Goal: Task Accomplishment & Management: Manage account settings

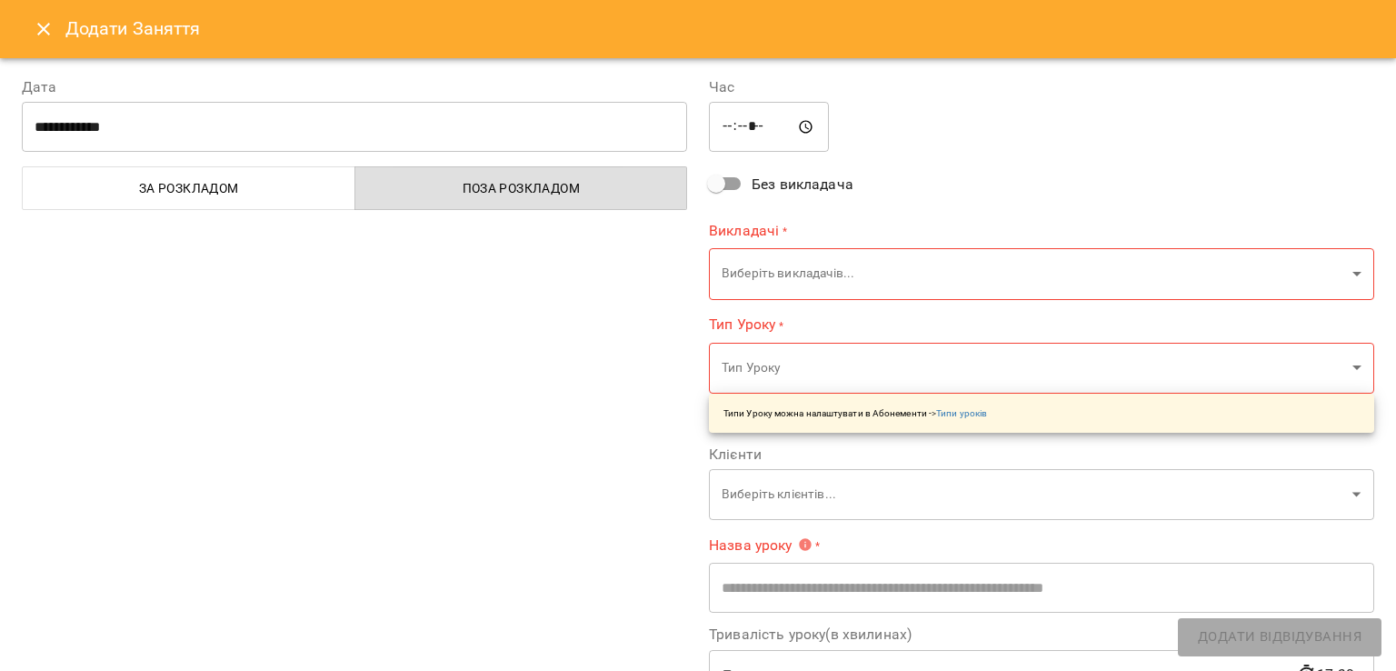
scroll to position [622, 0]
click at [35, 24] on icon "Close" at bounding box center [44, 29] width 22 height 22
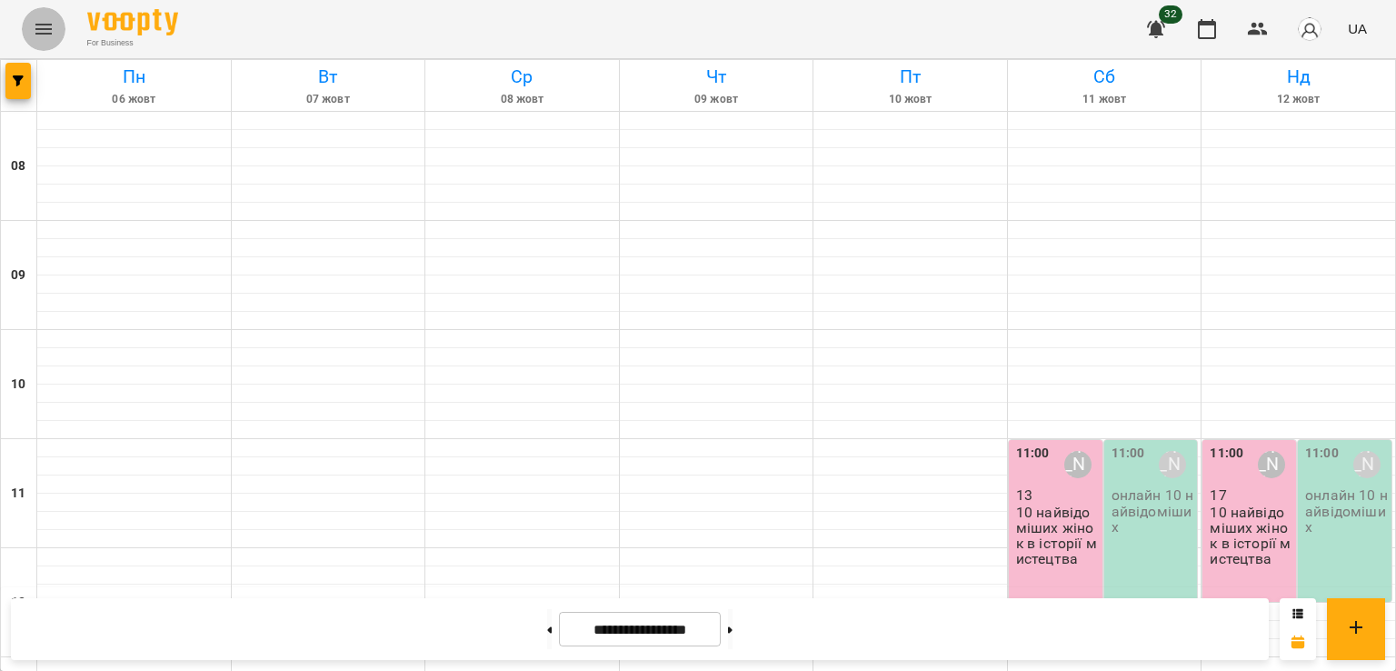
click at [35, 24] on icon "Menu" at bounding box center [44, 29] width 22 height 22
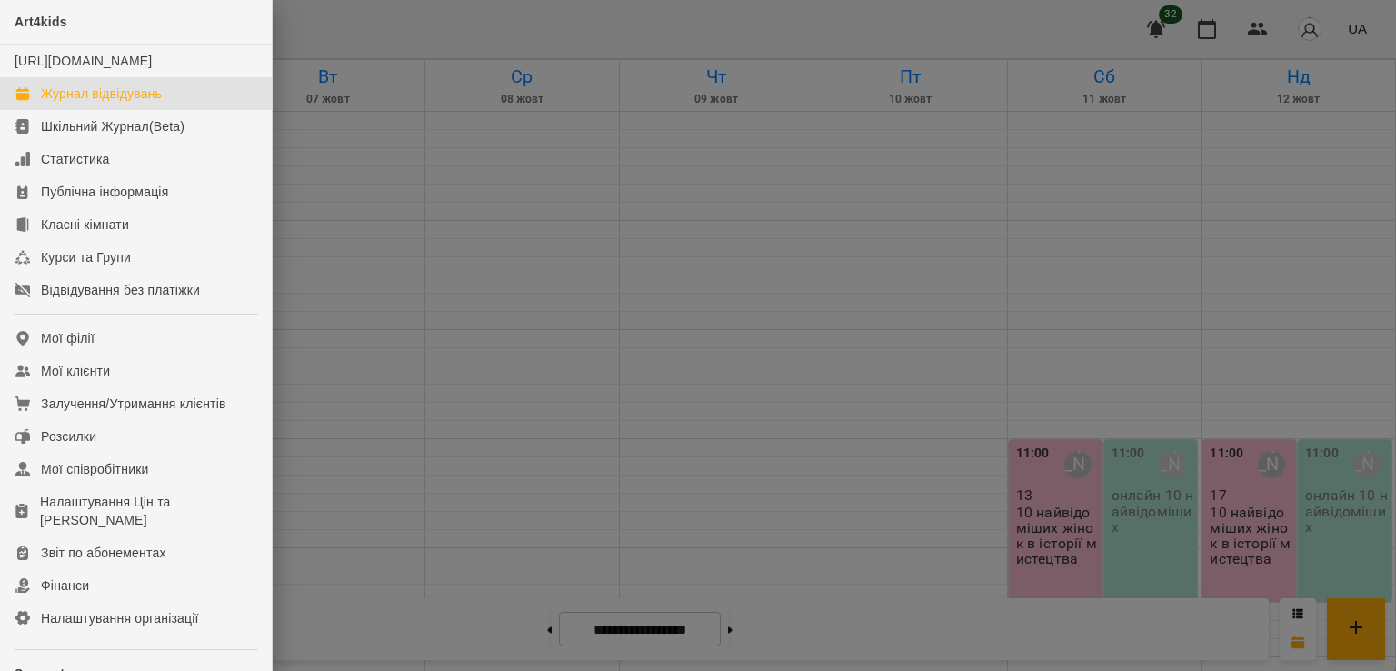
click at [831, 233] on div at bounding box center [698, 335] width 1396 height 671
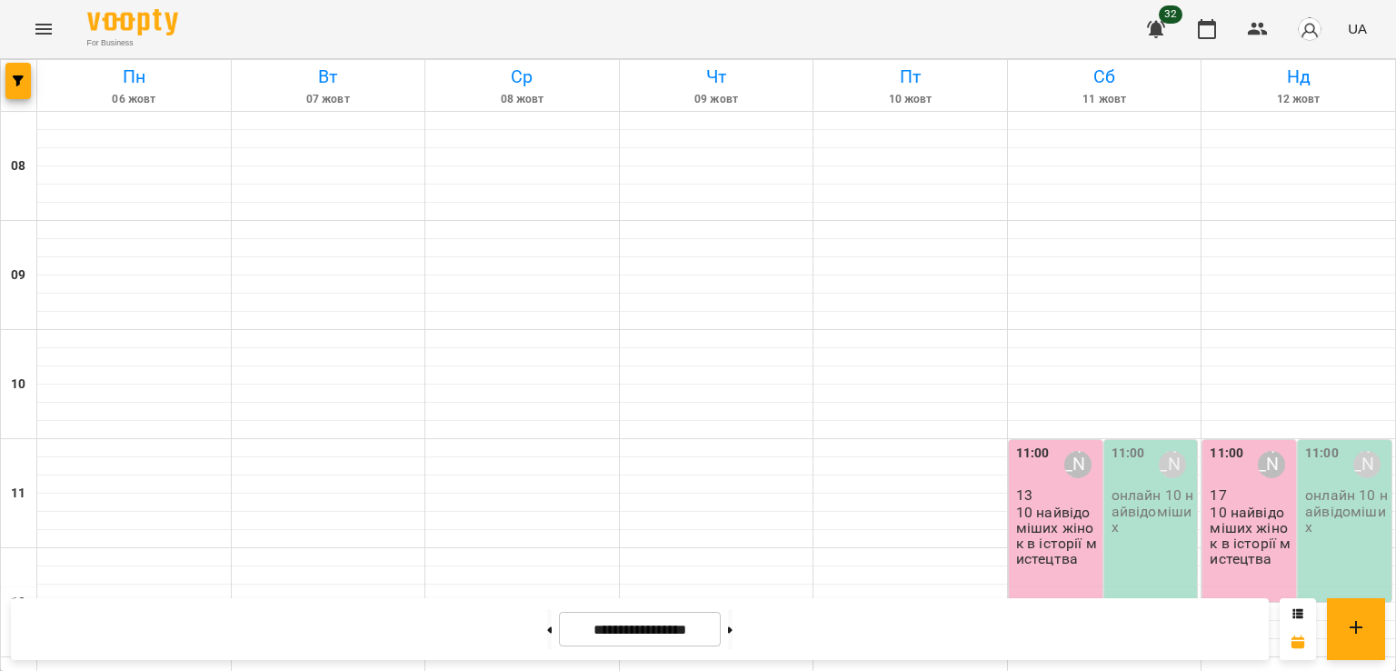
scroll to position [370, 0]
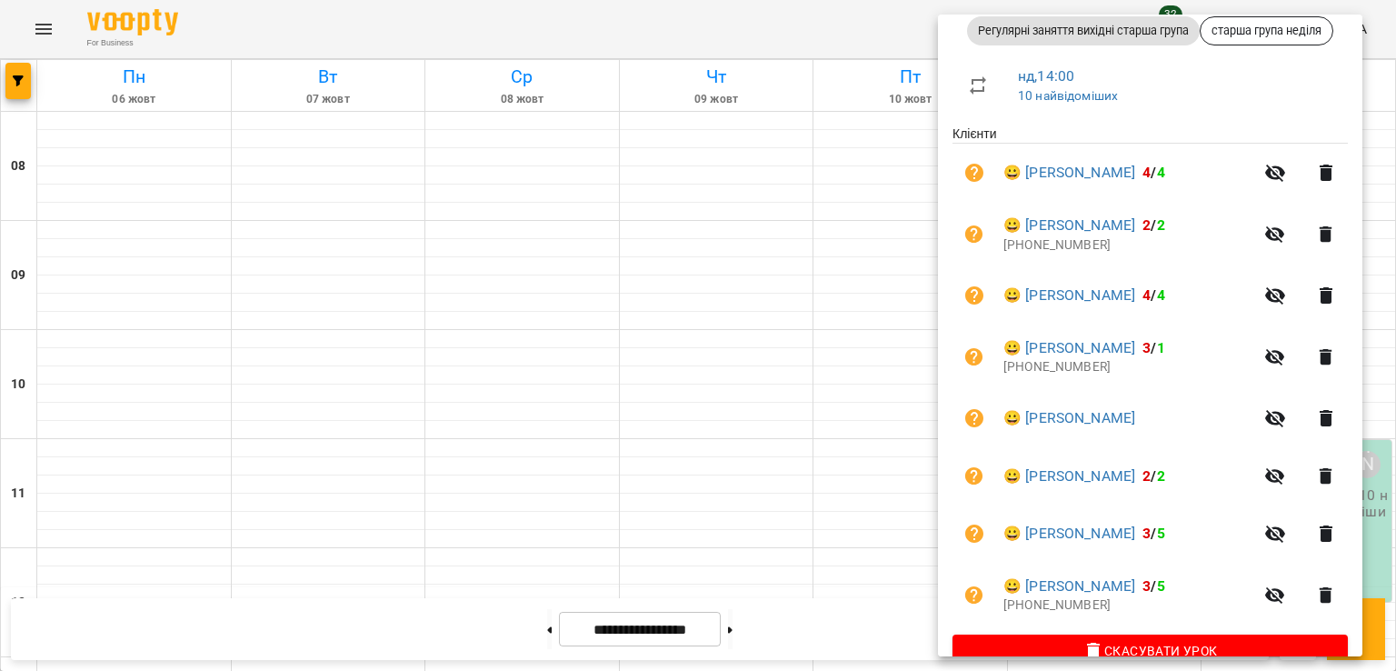
scroll to position [287, 0]
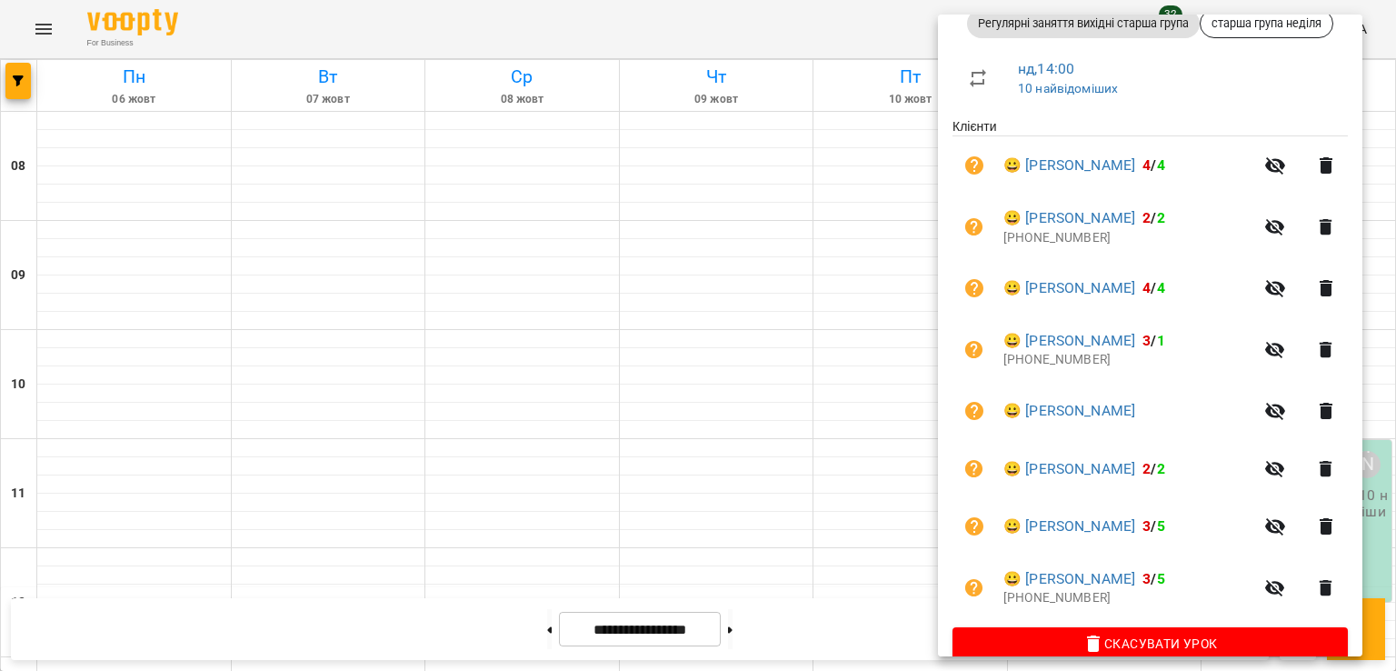
click at [796, 351] on div at bounding box center [698, 335] width 1396 height 671
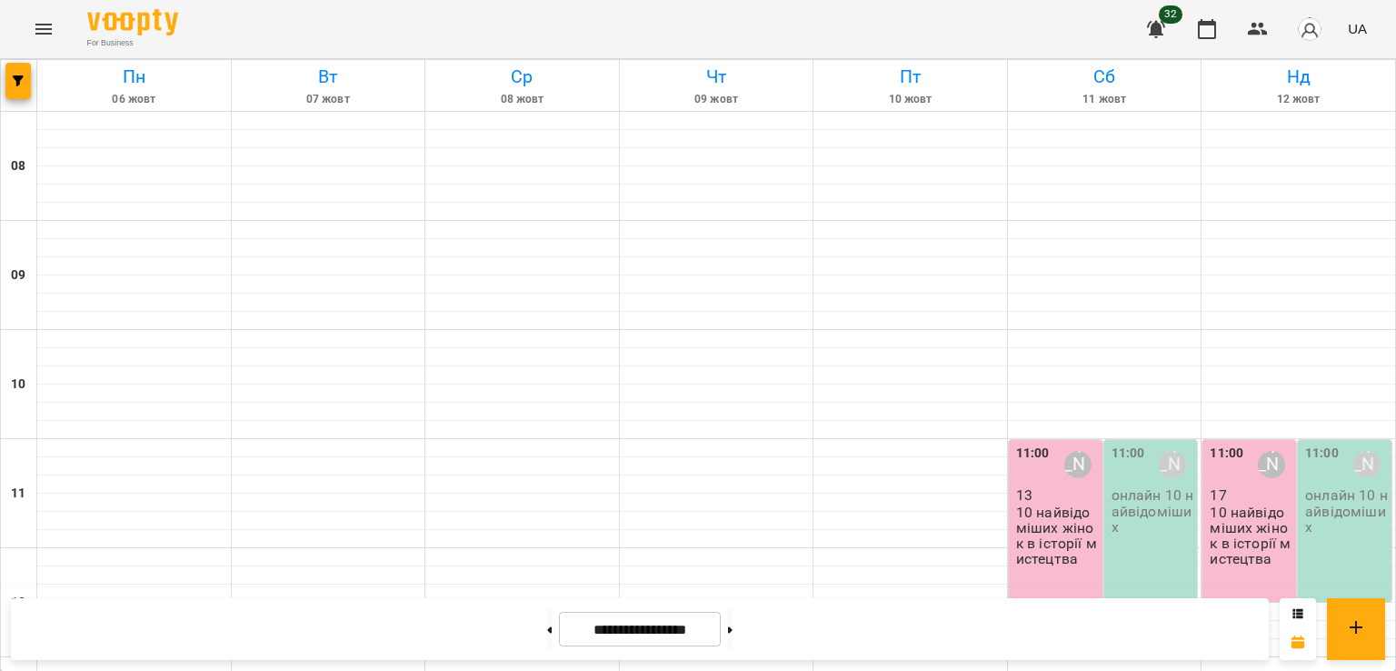
click at [1210, 505] on p "10 найвідоміших жінок в історії мистецтва" at bounding box center [1251, 536] width 83 height 63
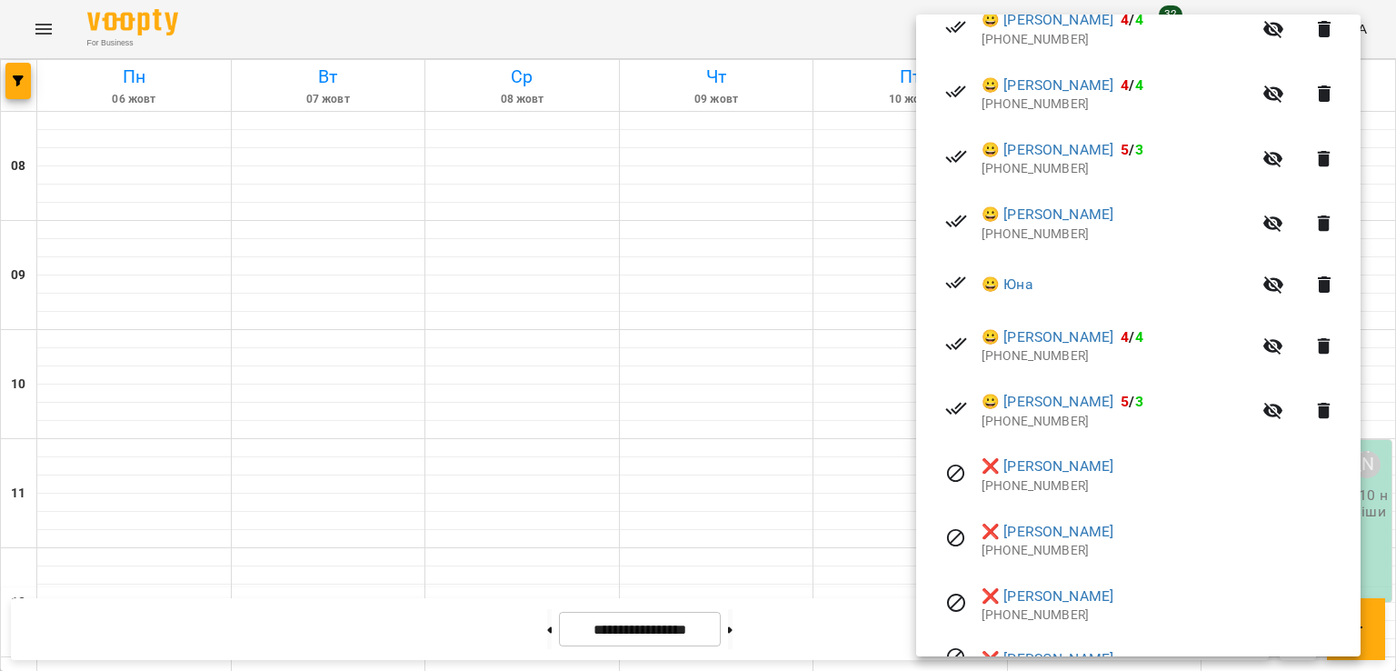
scroll to position [1055, 0]
click at [630, 429] on div at bounding box center [698, 335] width 1396 height 671
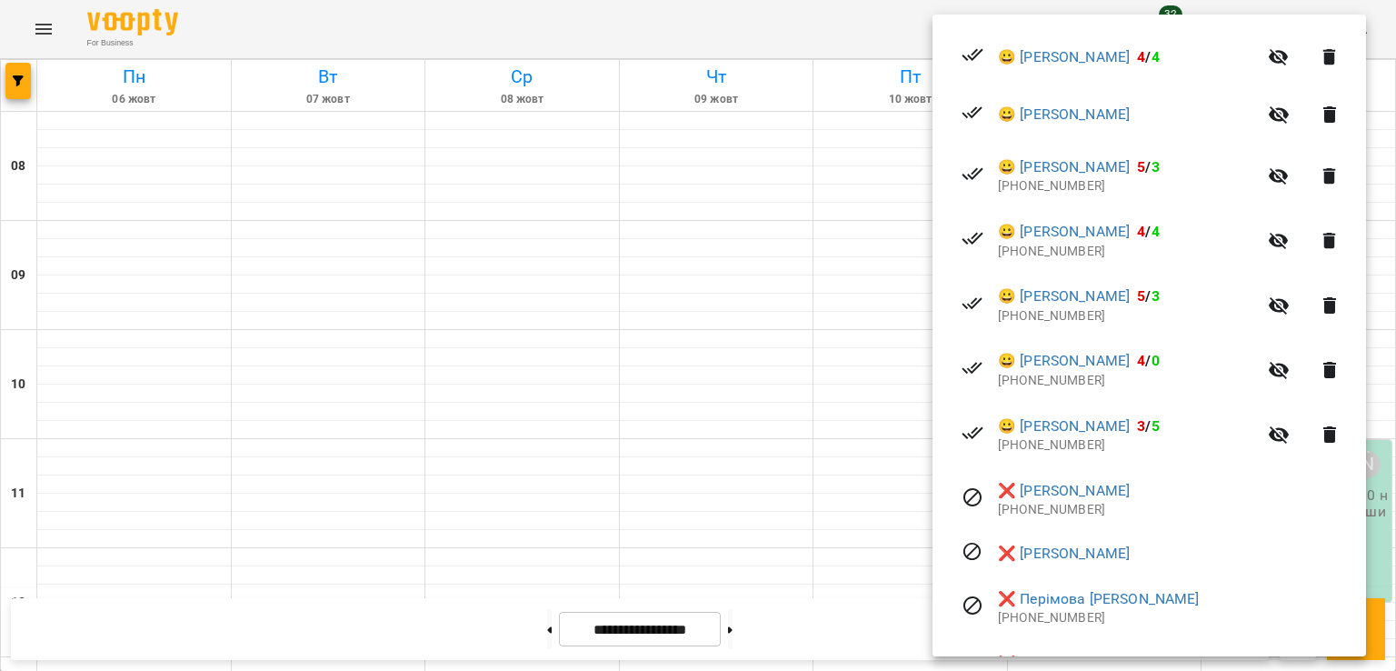
scroll to position [456, 0]
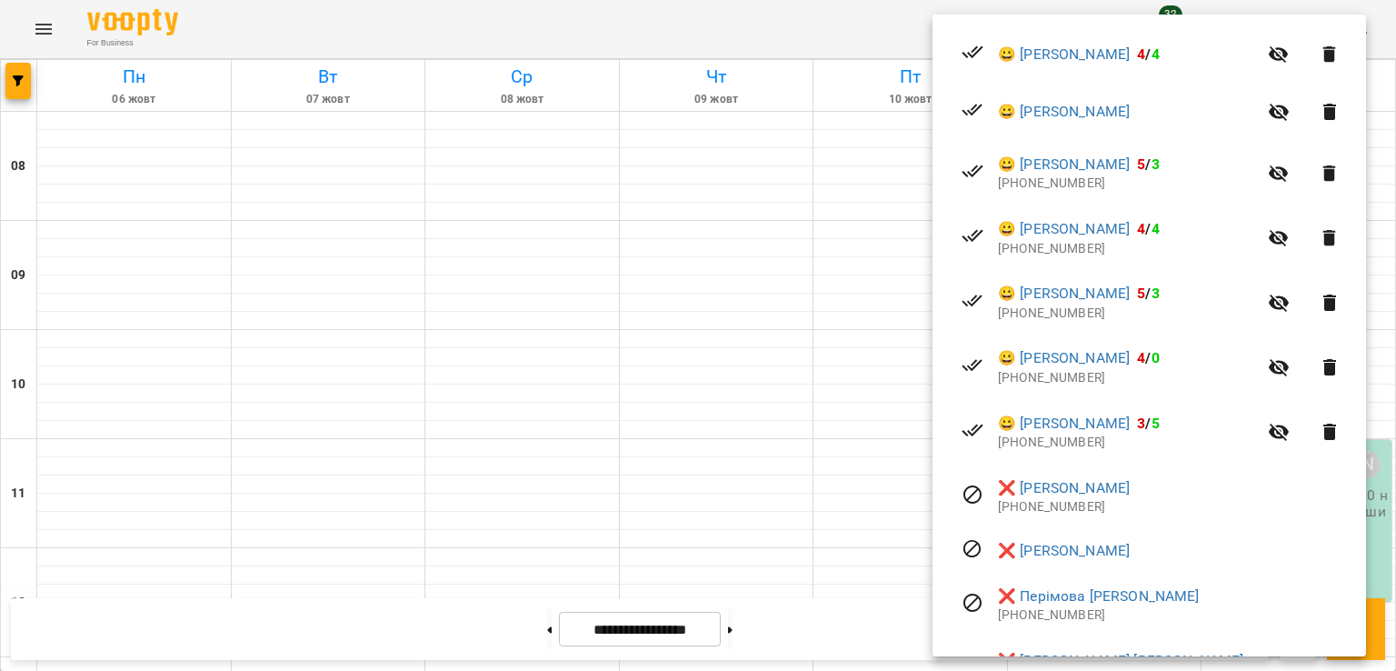
drag, startPoint x: 530, startPoint y: 385, endPoint x: 928, endPoint y: 422, distance: 399.9
click at [928, 422] on div at bounding box center [698, 335] width 1396 height 671
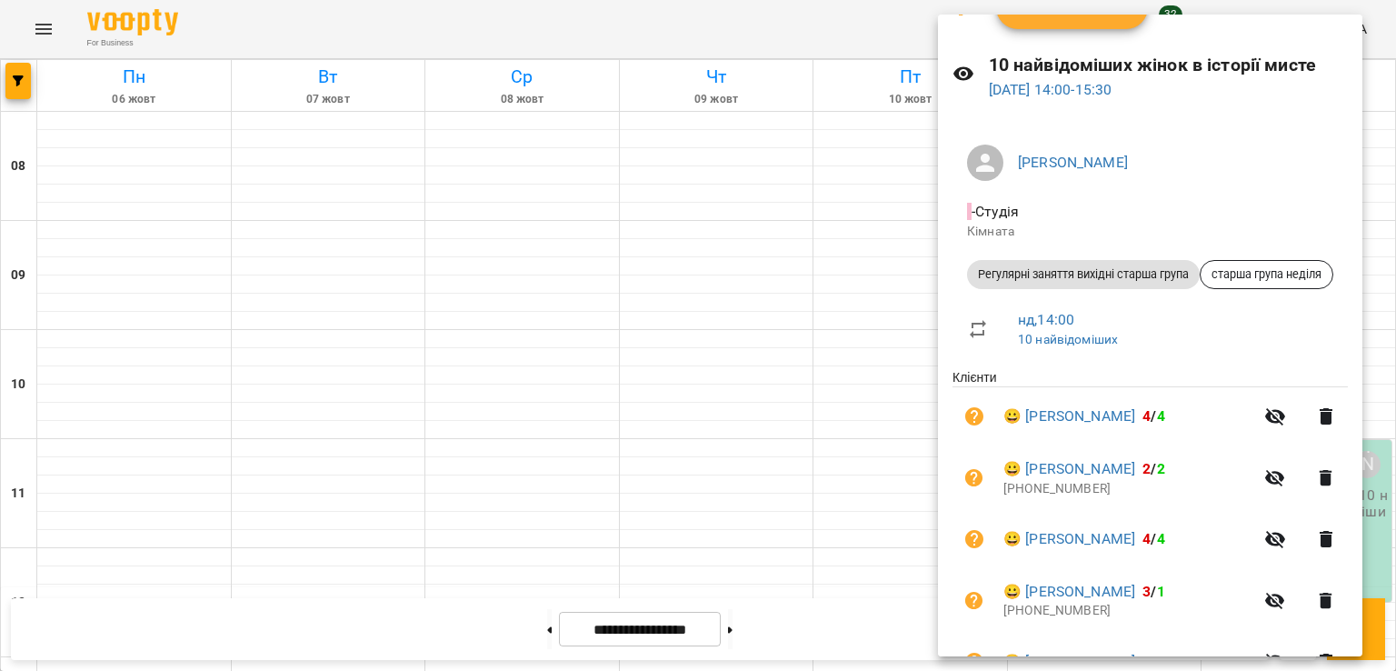
scroll to position [26, 0]
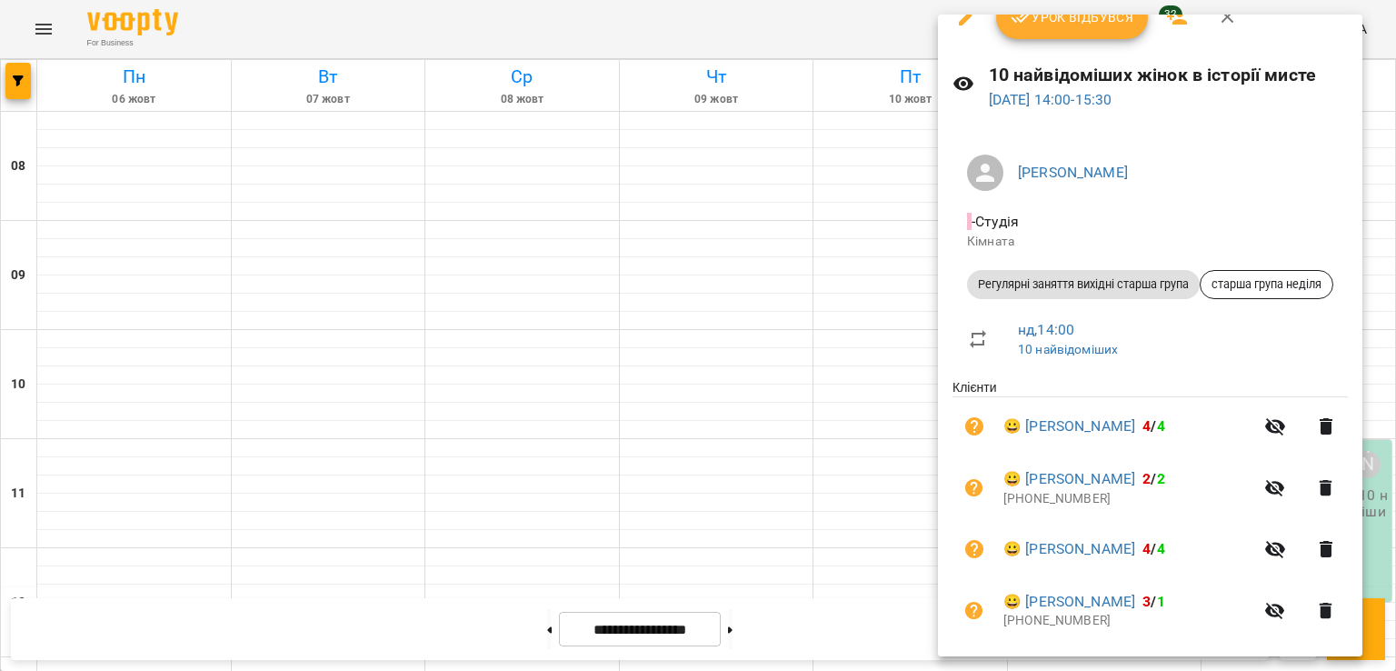
drag, startPoint x: 785, startPoint y: 256, endPoint x: 1106, endPoint y: 513, distance: 410.0
click at [1106, 513] on div "Урок відбувся 10 найвідоміших жінок в історії мисте [DATE] 14:00 - 15:30 [PERSO…" at bounding box center [698, 335] width 1396 height 671
click at [763, 532] on div at bounding box center [698, 335] width 1396 height 671
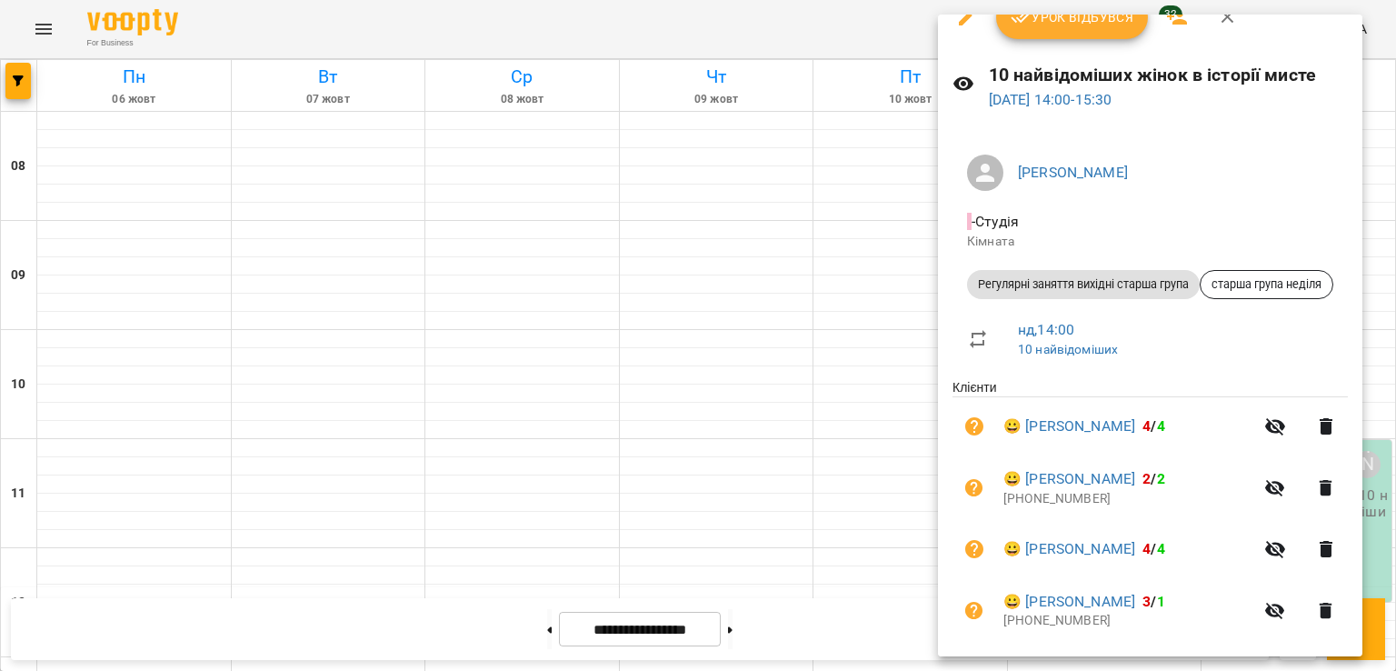
scroll to position [0, 0]
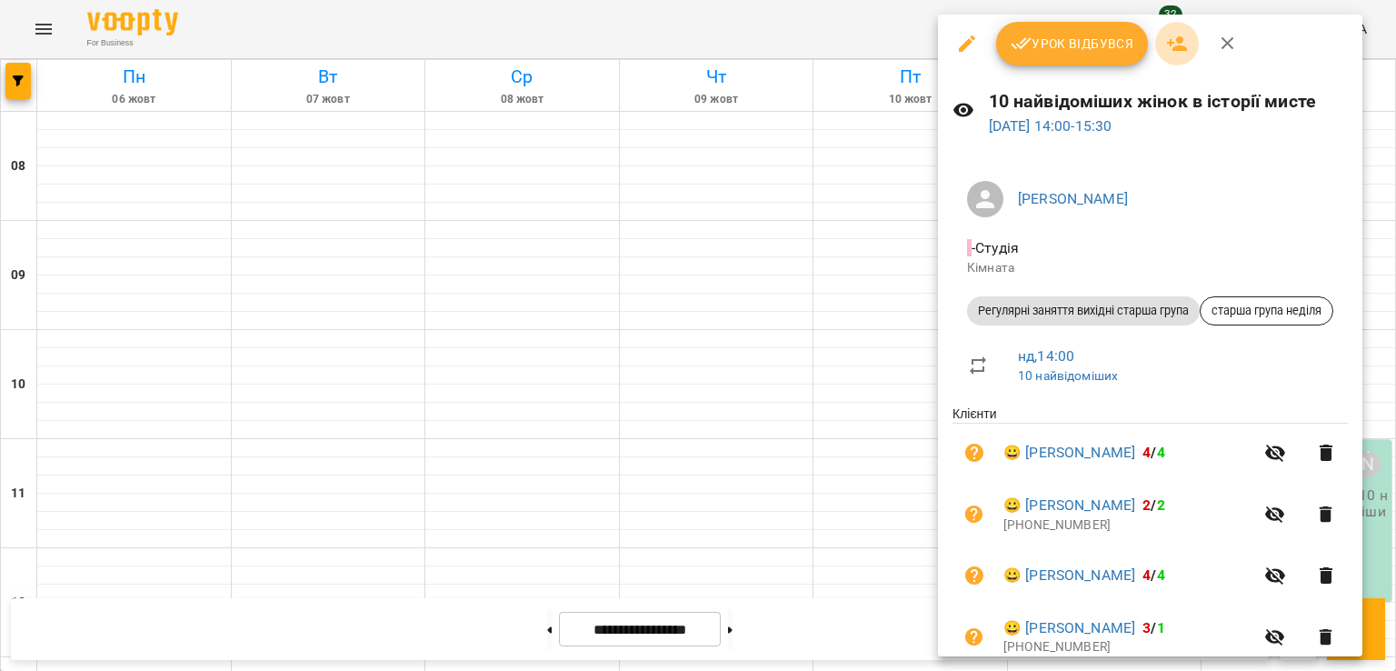
click at [1185, 41] on icon "button" at bounding box center [1177, 44] width 22 height 22
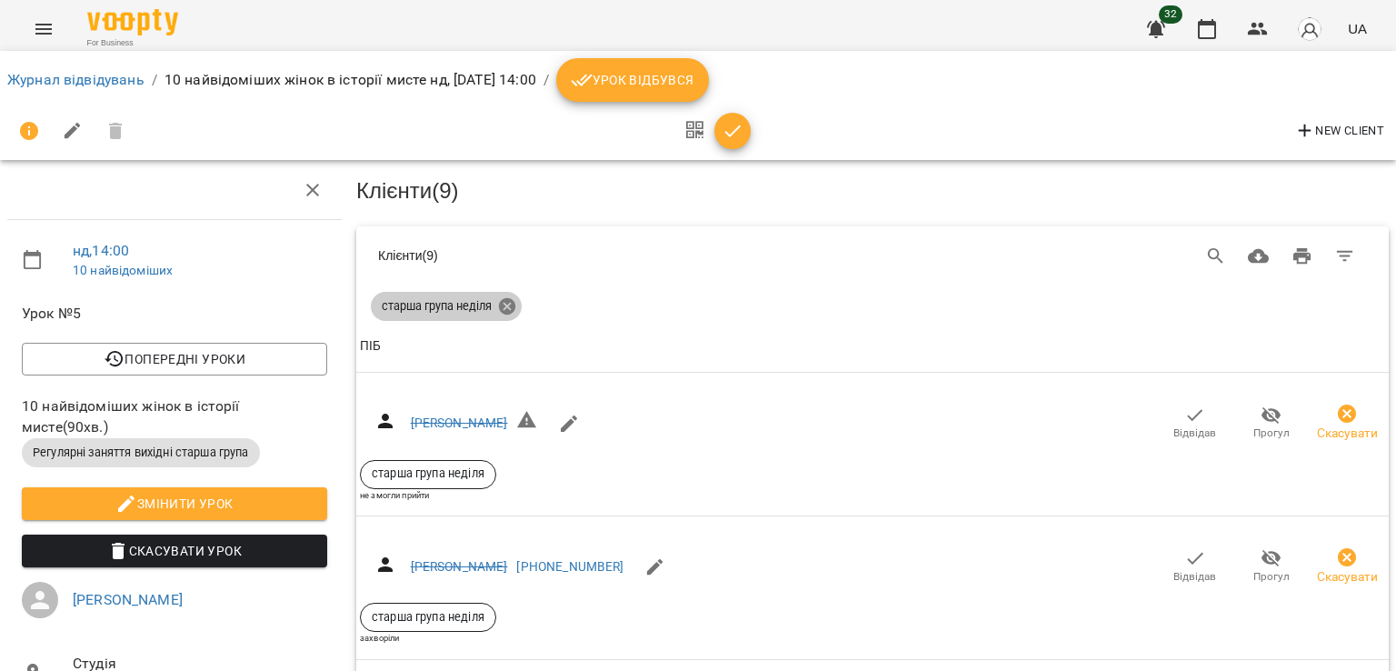
click at [505, 305] on icon at bounding box center [507, 306] width 20 height 20
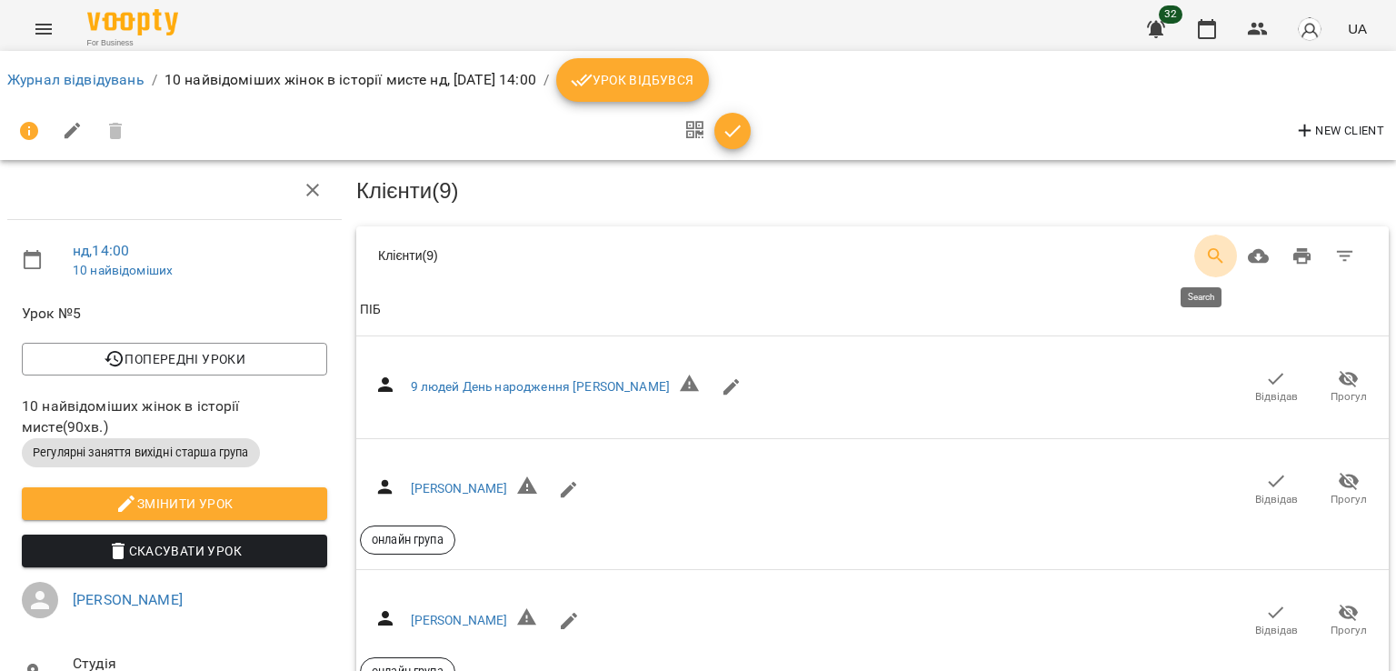
click at [1206, 241] on button "Search" at bounding box center [1217, 257] width 44 height 44
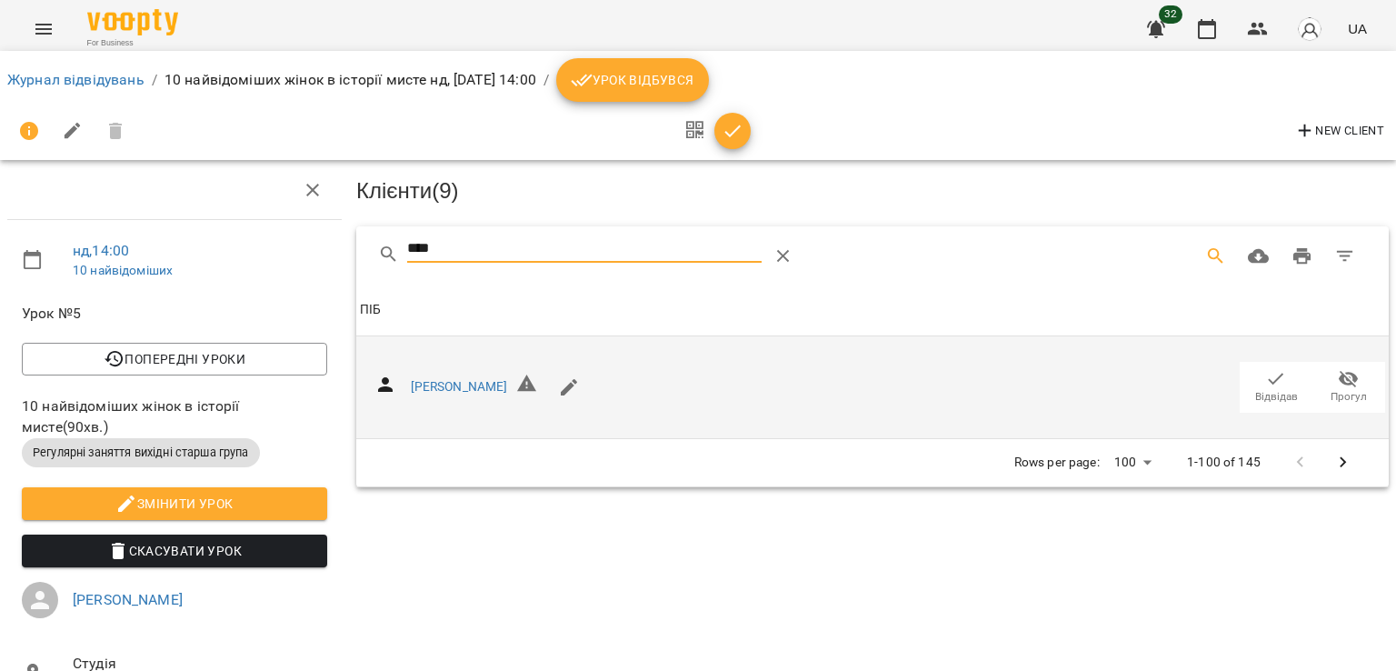
type input "****"
click at [1266, 380] on icon "button" at bounding box center [1277, 379] width 22 height 22
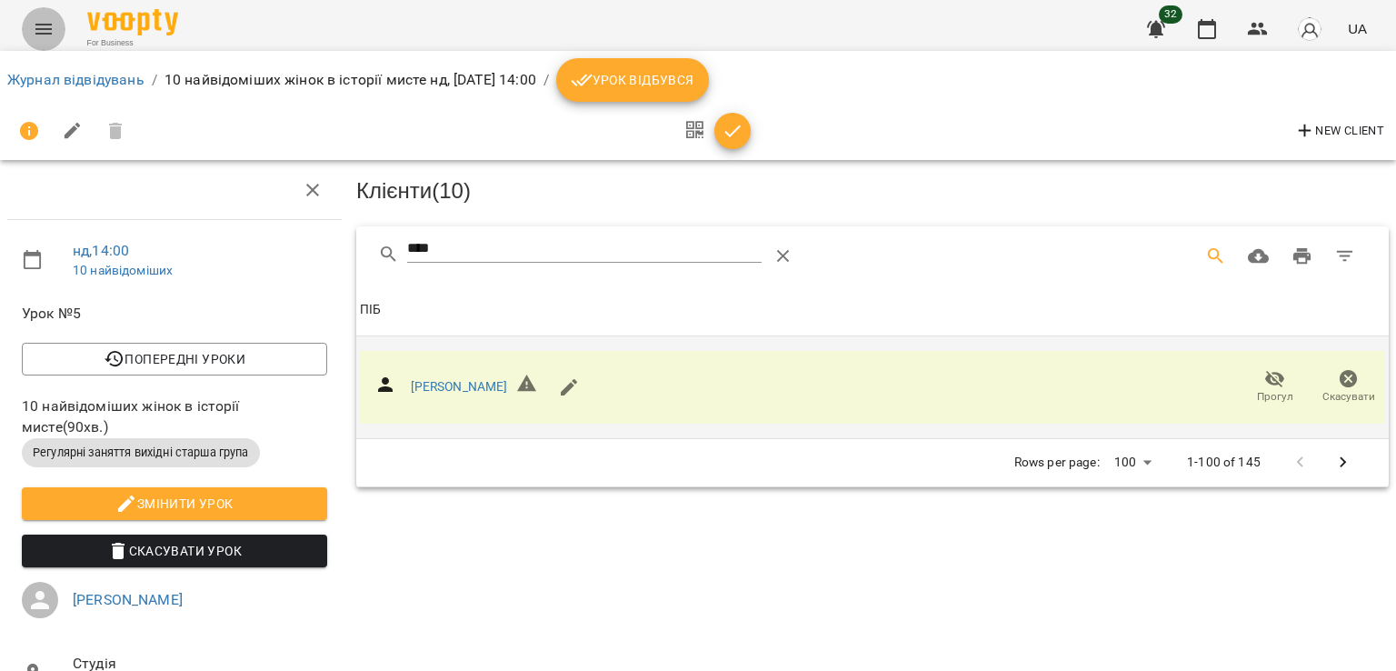
click at [33, 34] on icon "Menu" at bounding box center [44, 29] width 22 height 22
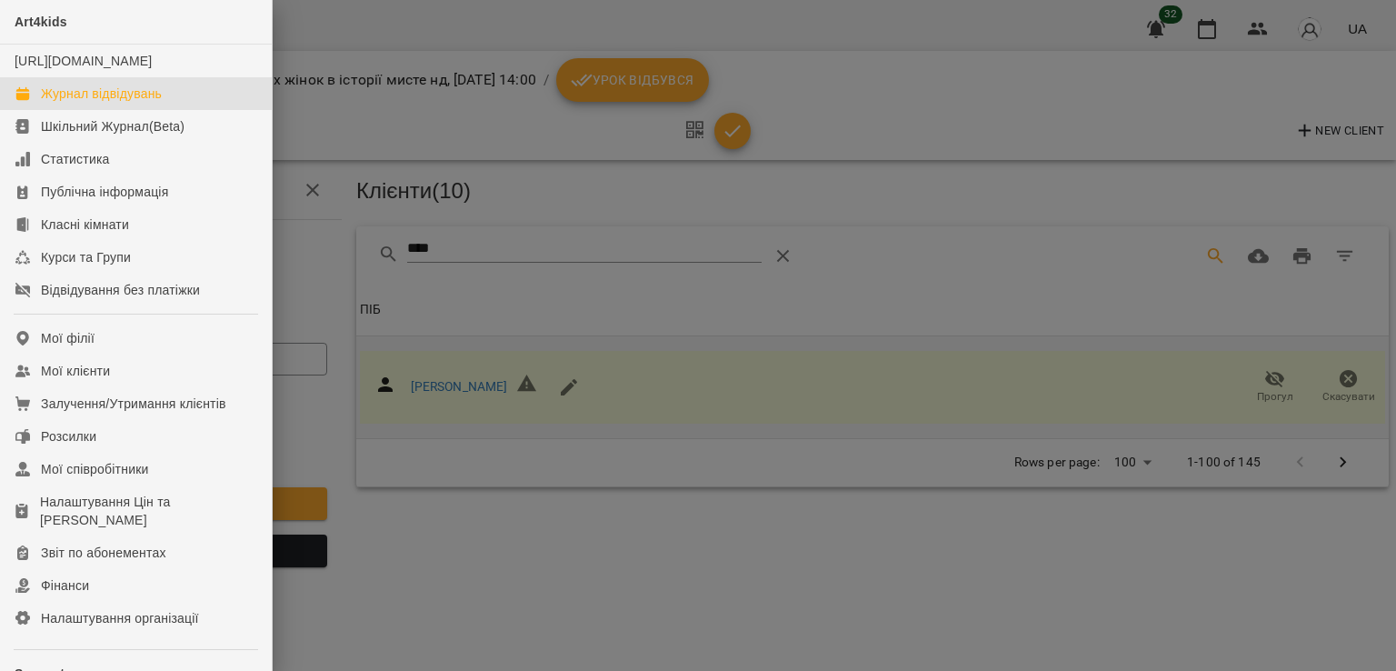
click at [55, 103] on div "Журнал відвідувань" at bounding box center [101, 94] width 121 height 18
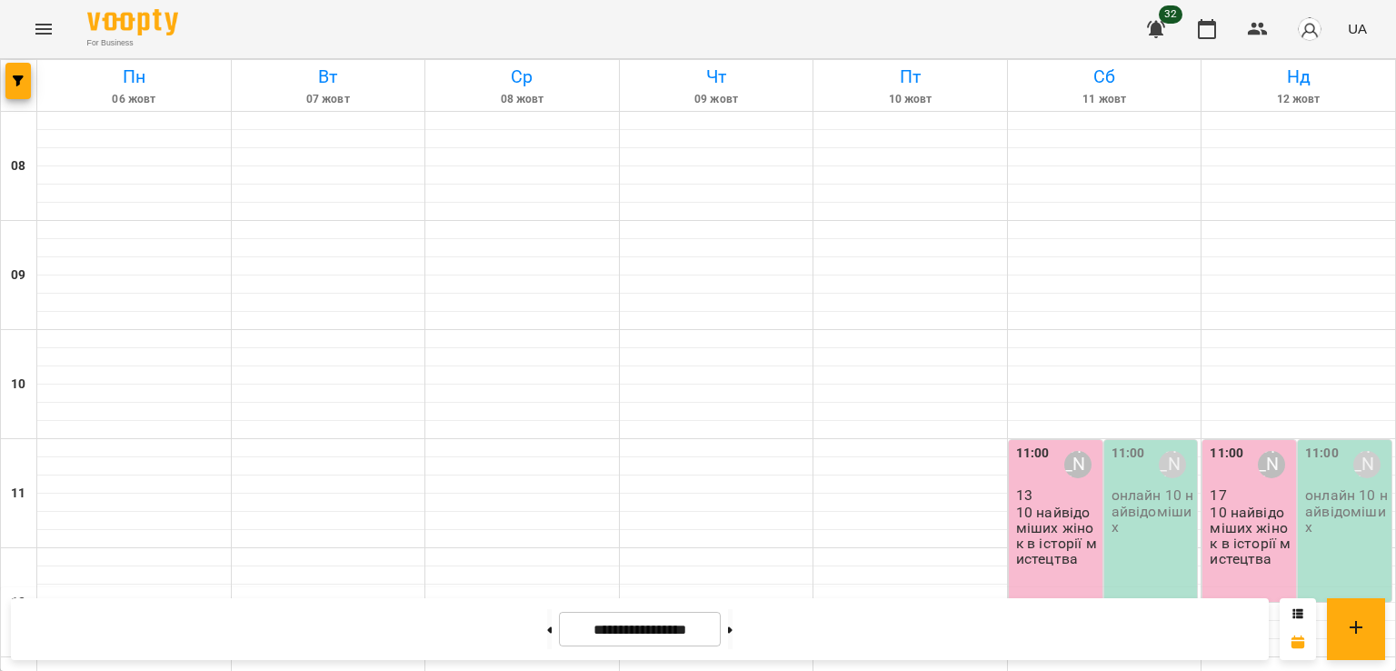
scroll to position [393, 0]
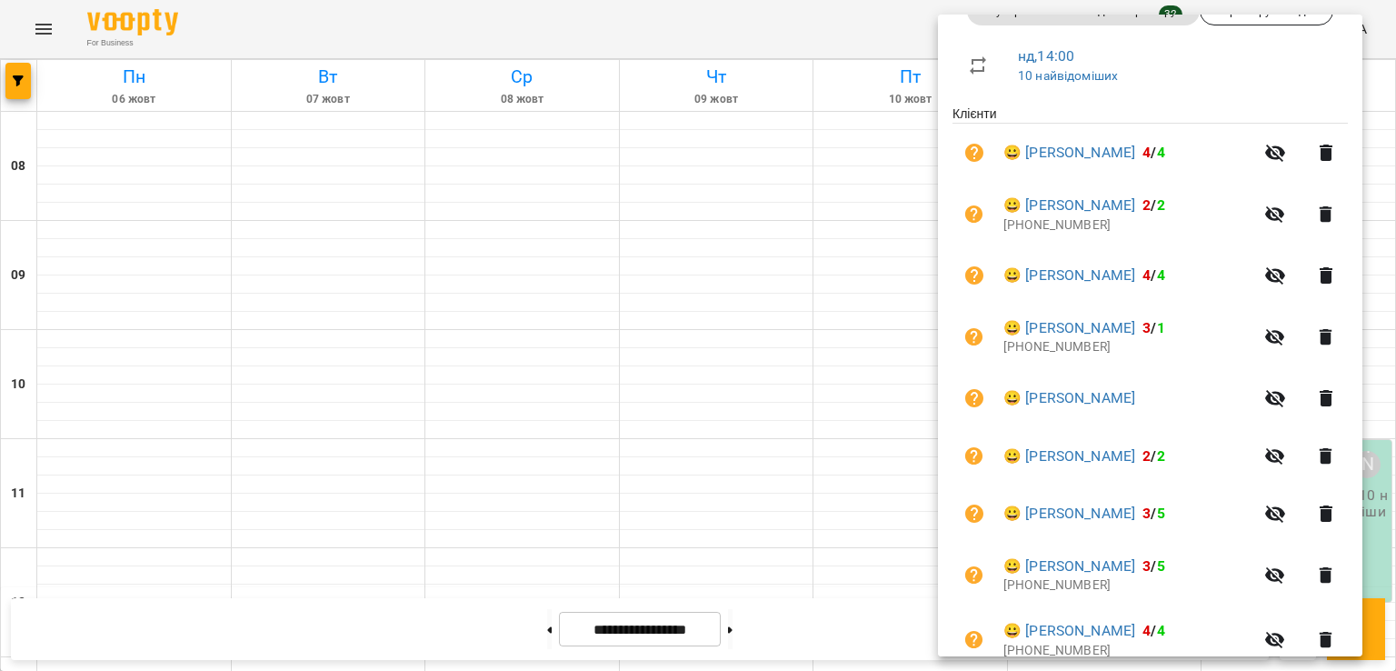
scroll to position [296, 0]
